Goal: Navigation & Orientation: Find specific page/section

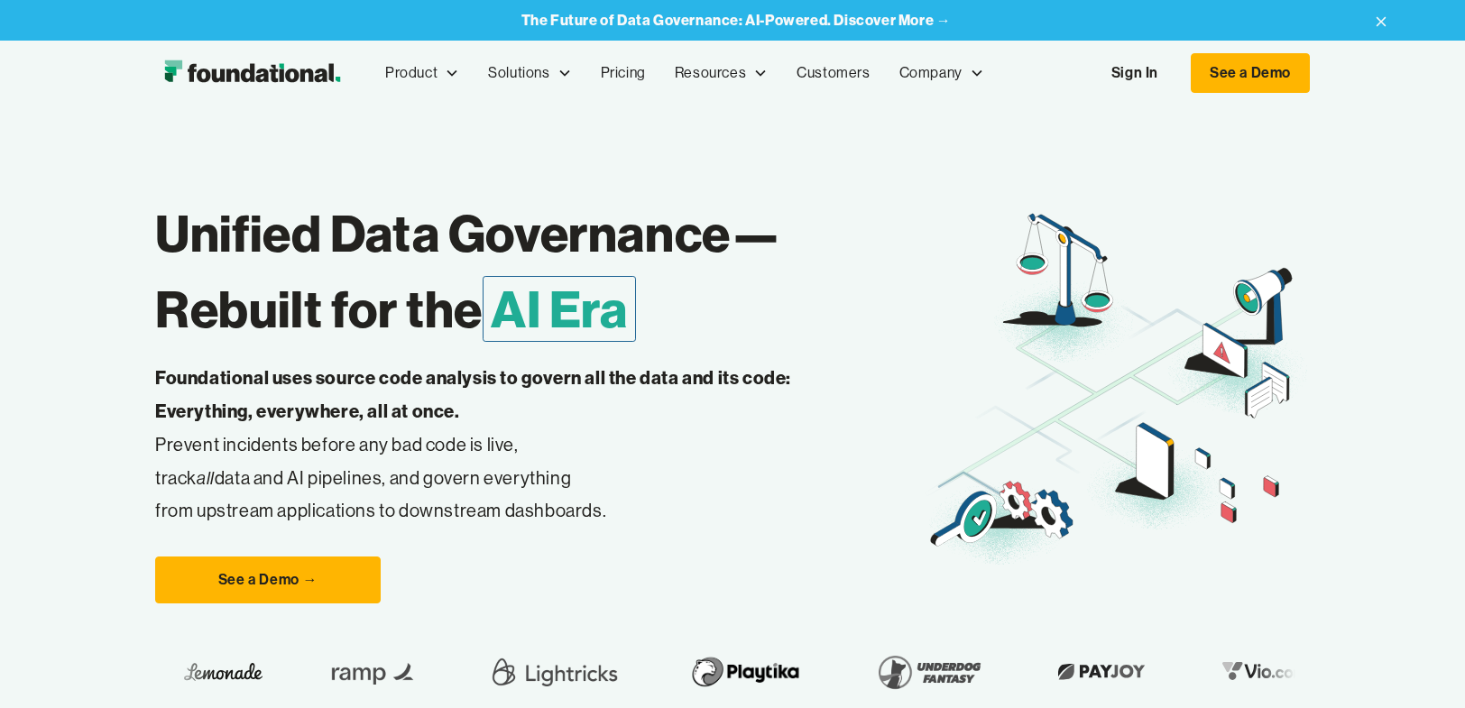
click at [951, 77] on div "Company" at bounding box center [930, 72] width 63 height 23
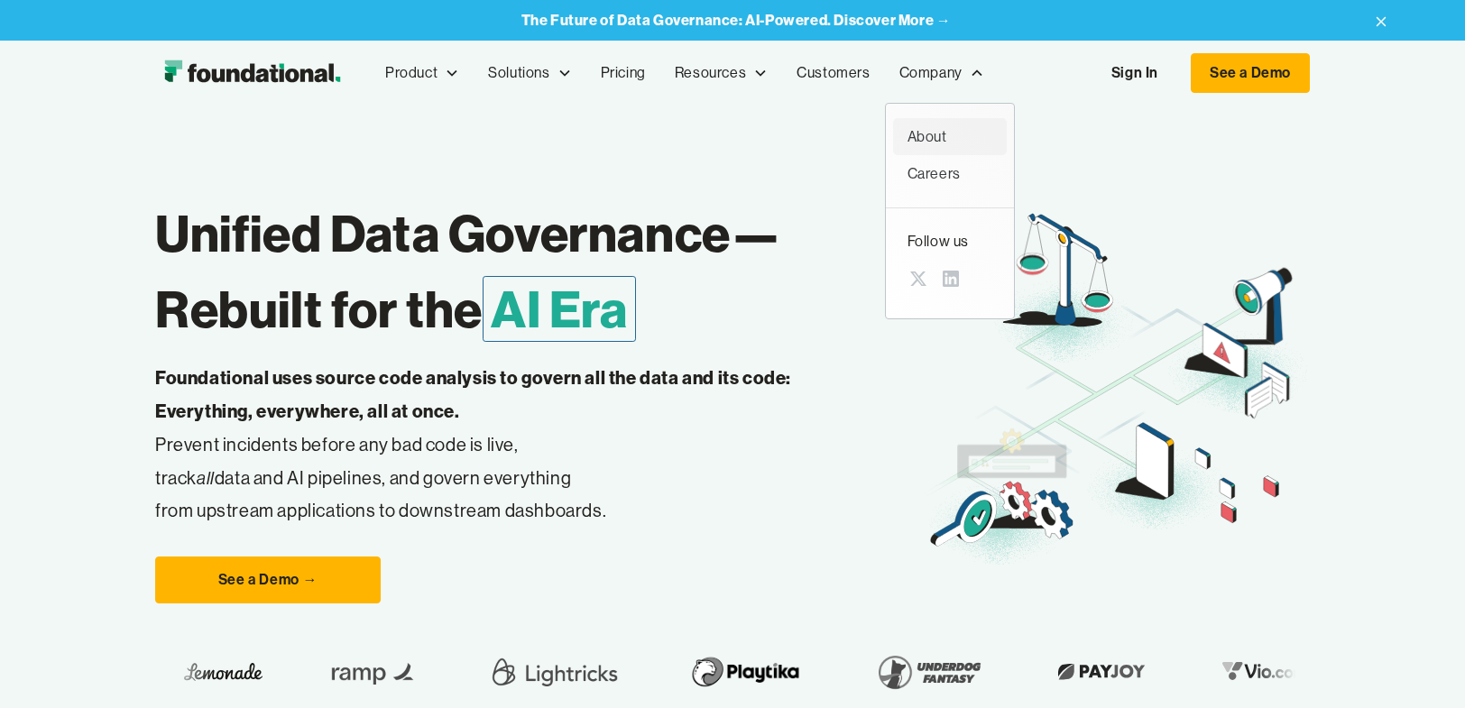
click at [927, 134] on div "About" at bounding box center [950, 136] width 85 height 23
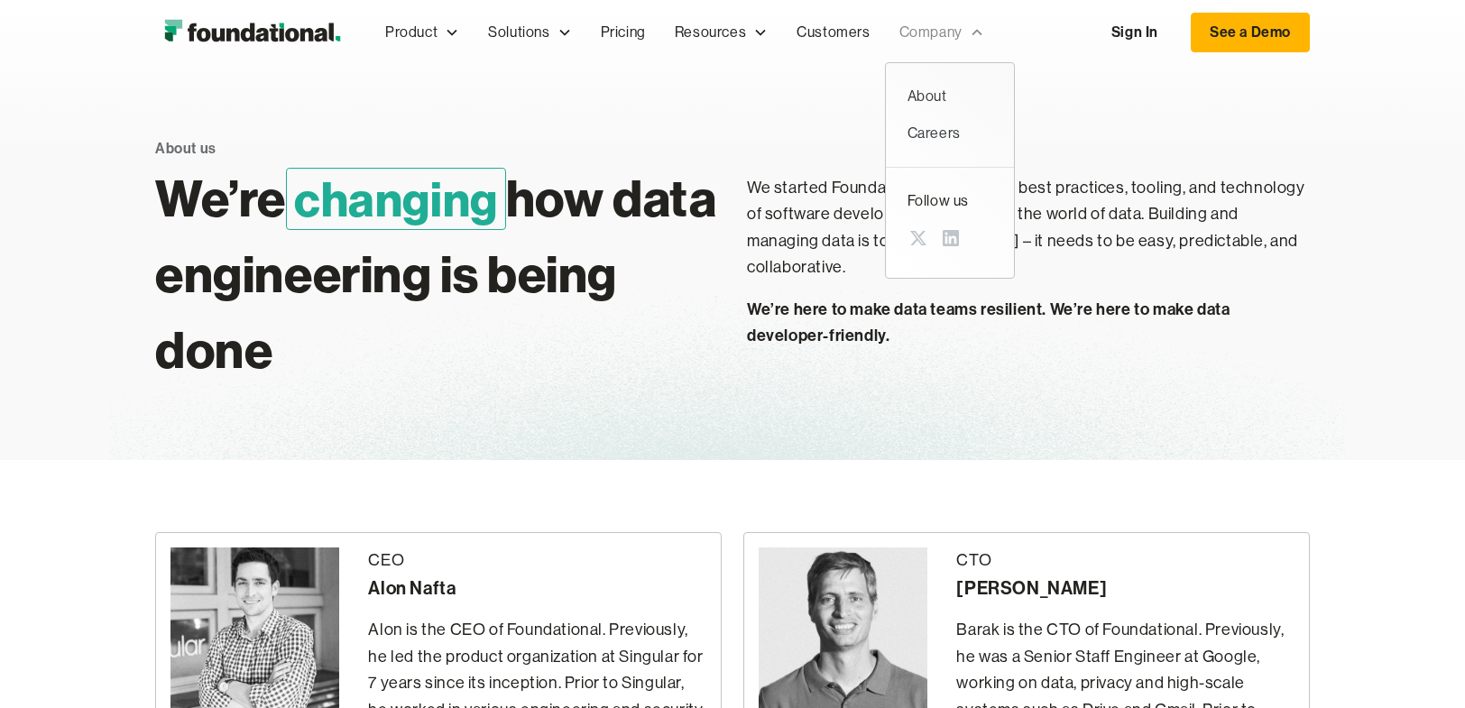
click at [923, 33] on div "Company" at bounding box center [930, 32] width 63 height 23
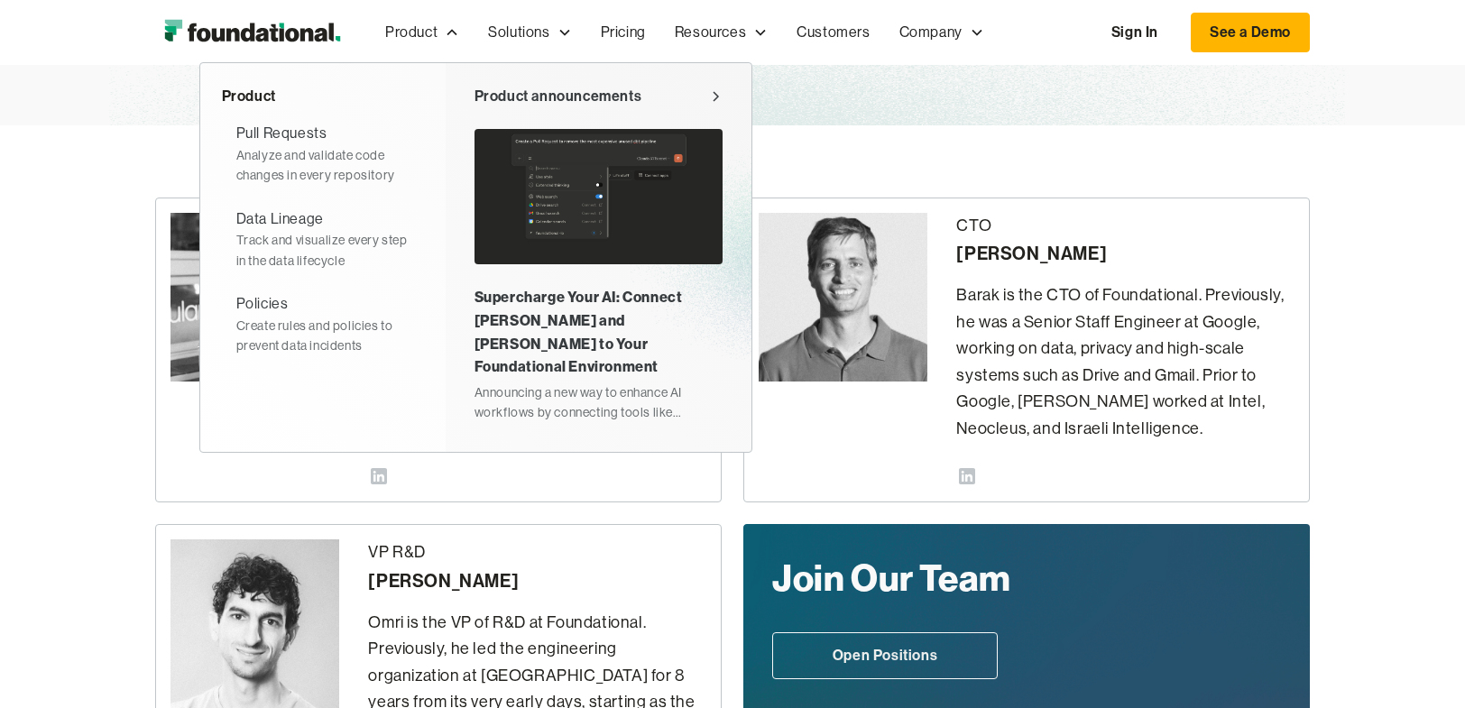
scroll to position [308, 0]
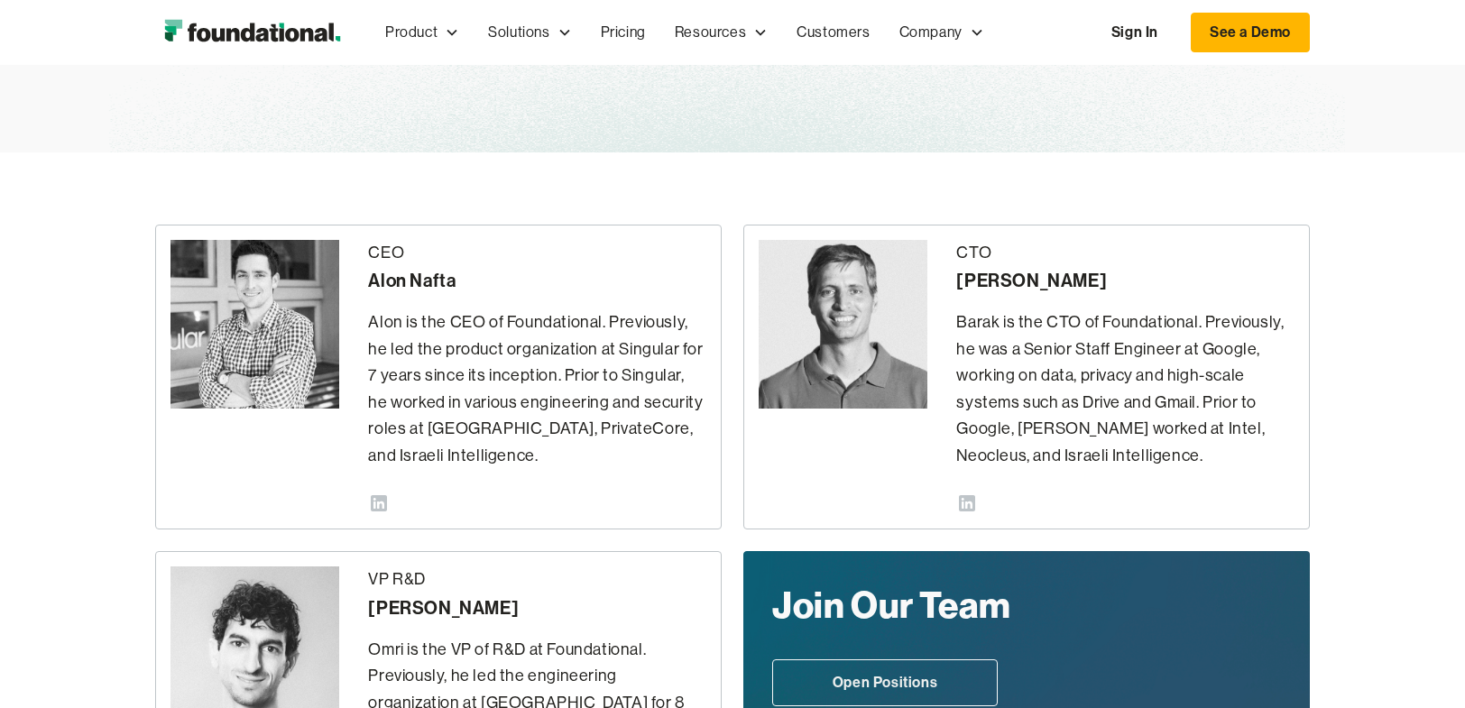
click at [147, 273] on div "CEO Alon Nafta Alon is the CEO of Foundational. Previously, he led the product …" at bounding box center [732, 567] width 1465 height 830
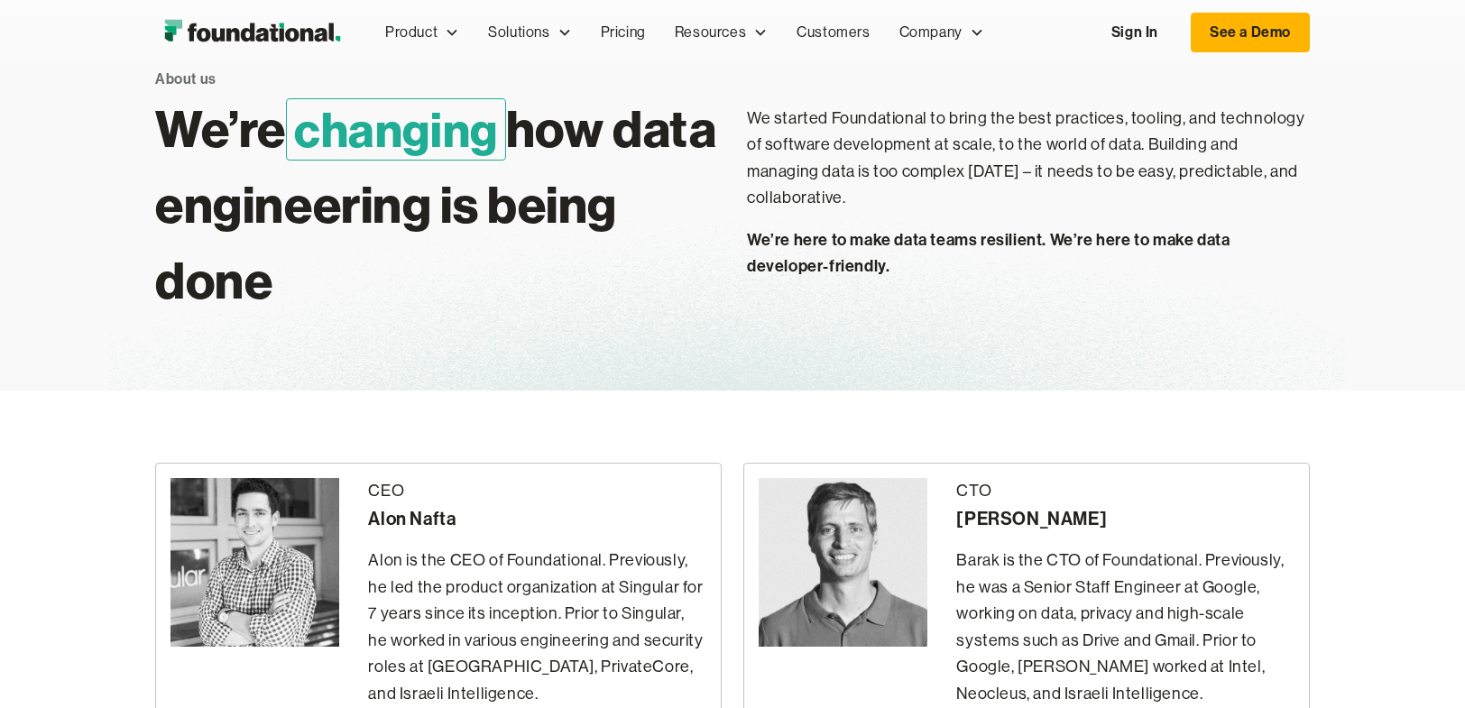
scroll to position [0, 0]
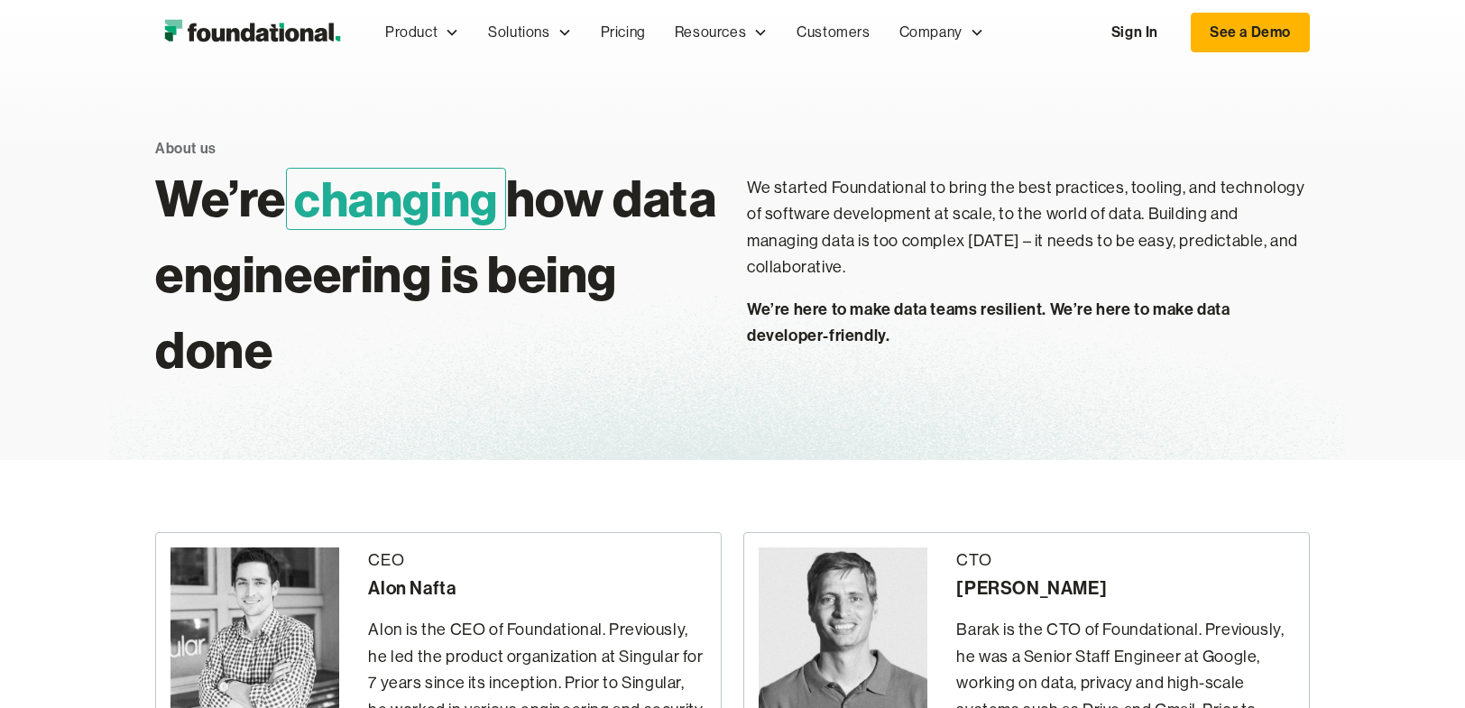
click at [51, 226] on div "About us We’re changing how data engineering is being done We started Foundatio…" at bounding box center [732, 262] width 1465 height 395
